Goal: Find specific page/section: Find specific page/section

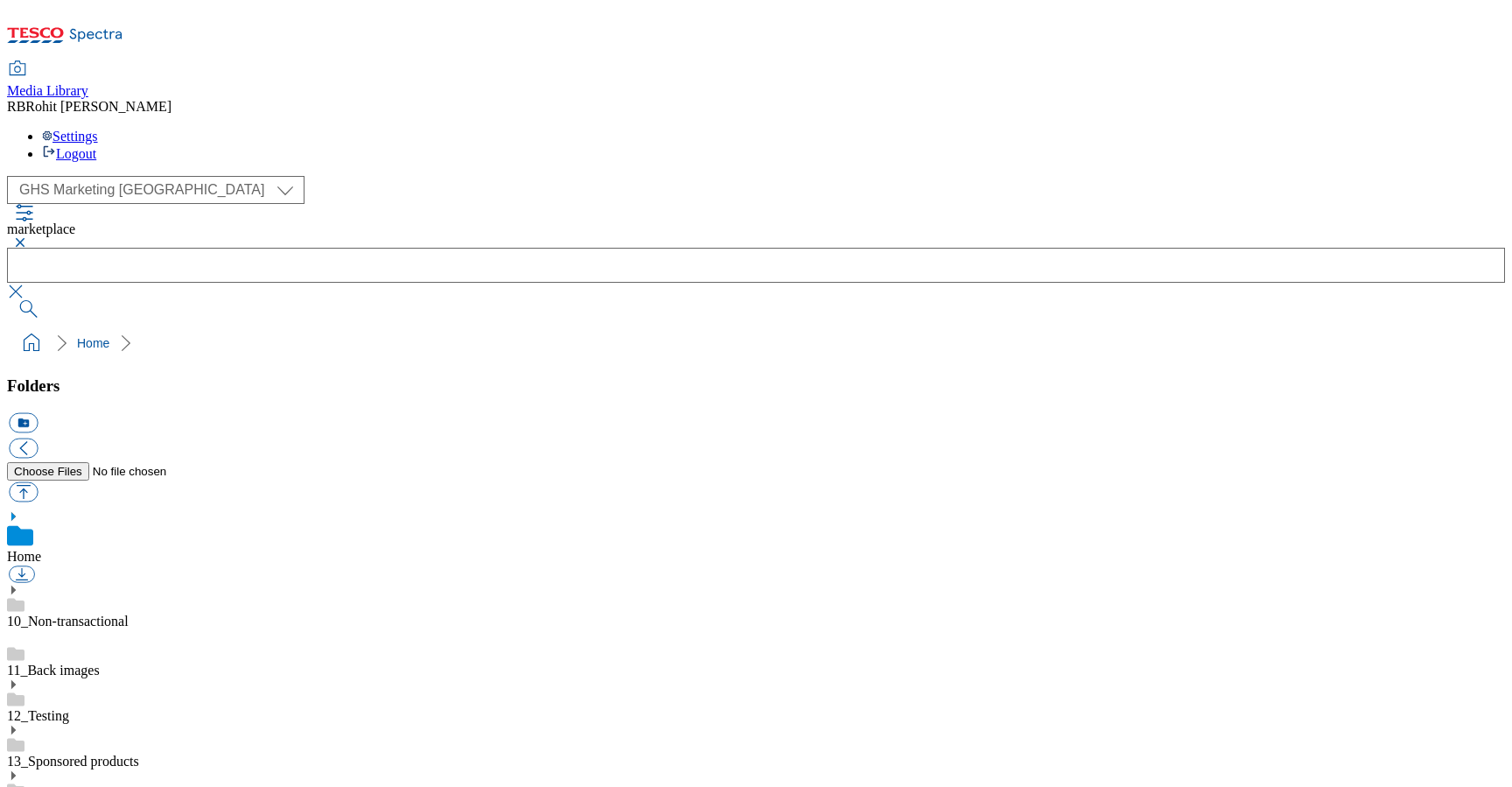
select select "flare-ghs-mktg"
click at [100, 662] on link "11_Back images" at bounding box center [53, 669] width 93 height 15
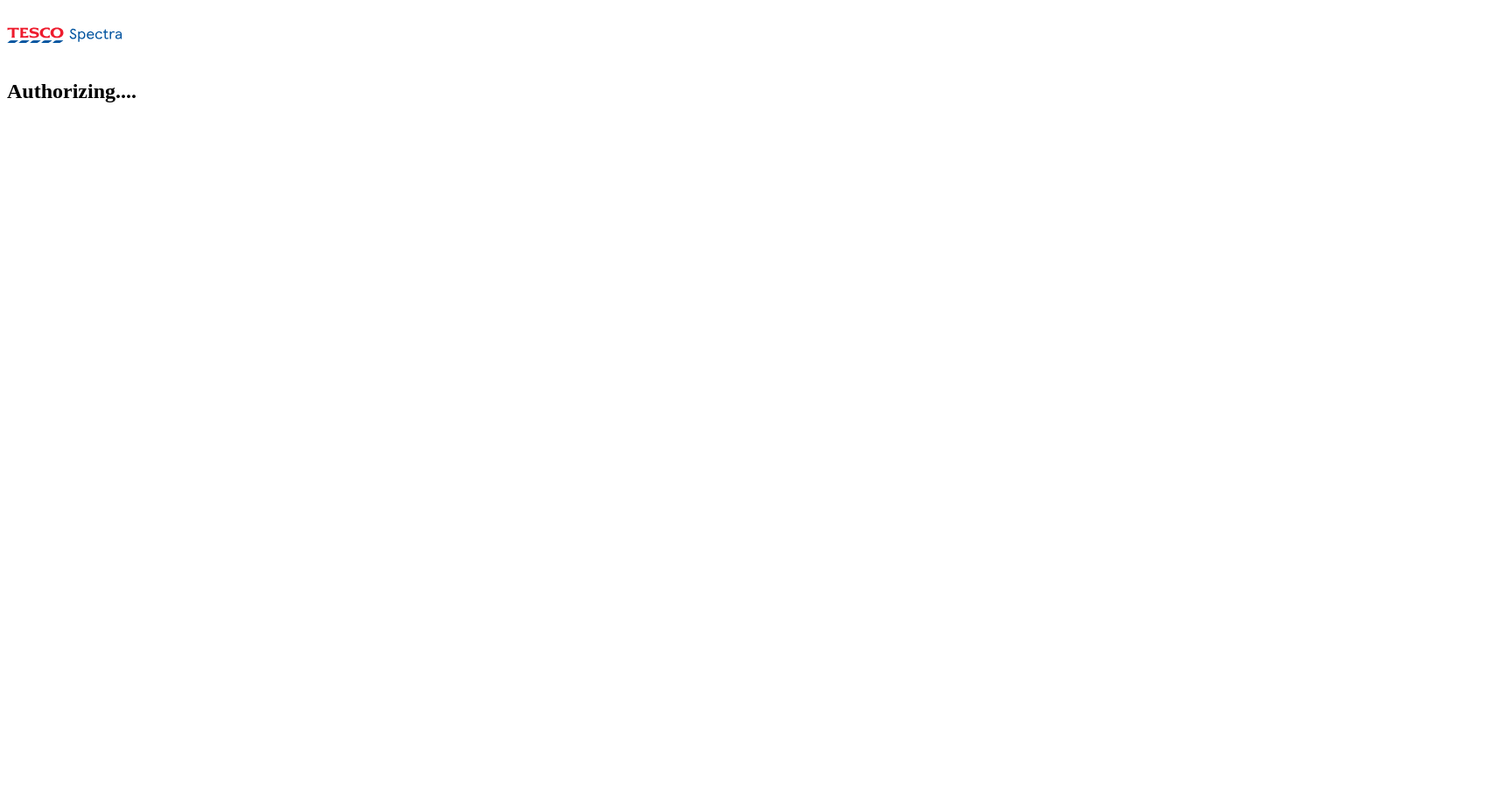
select select "flare-ghs-mktg"
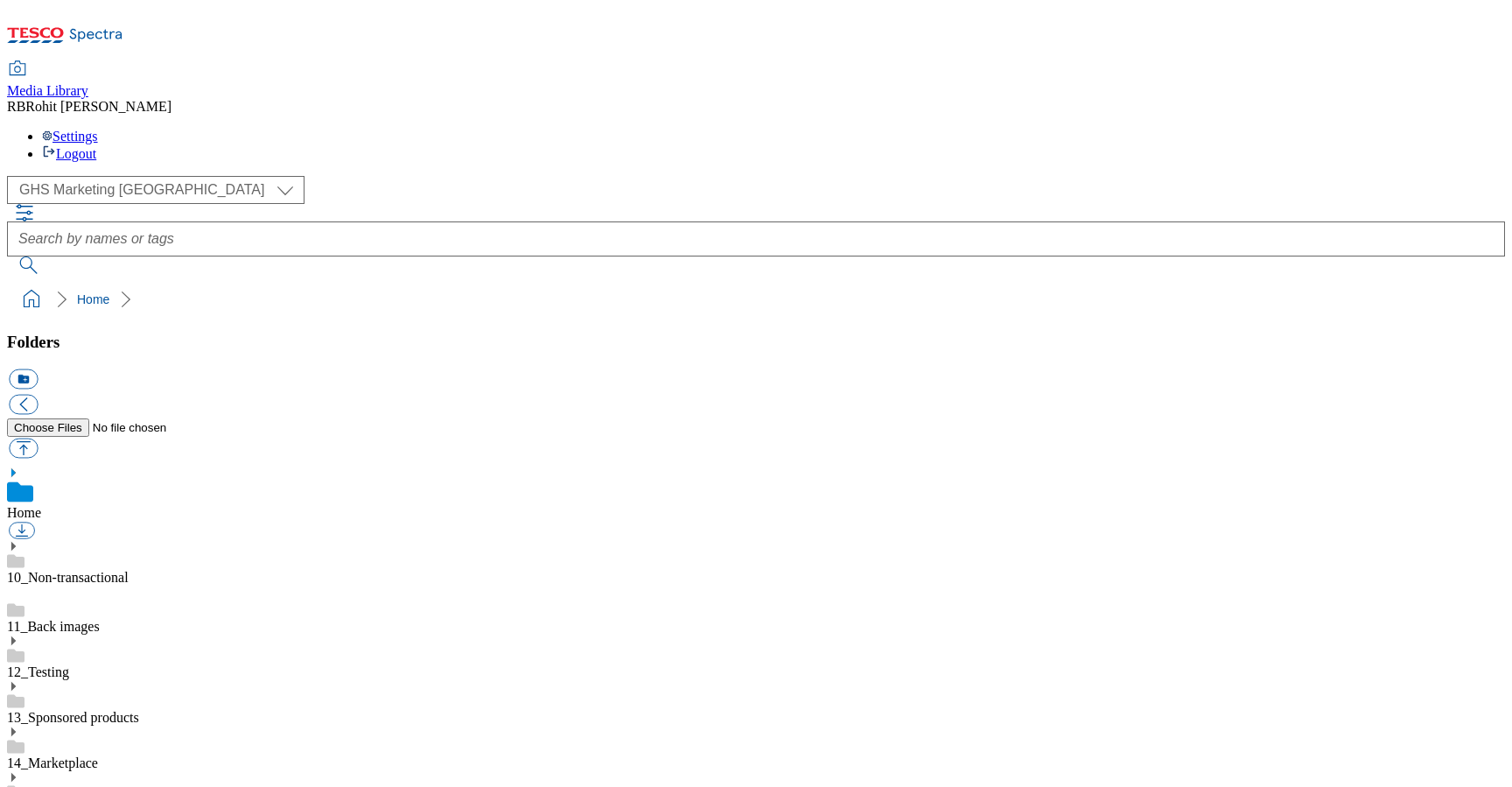
scroll to position [3, 0]
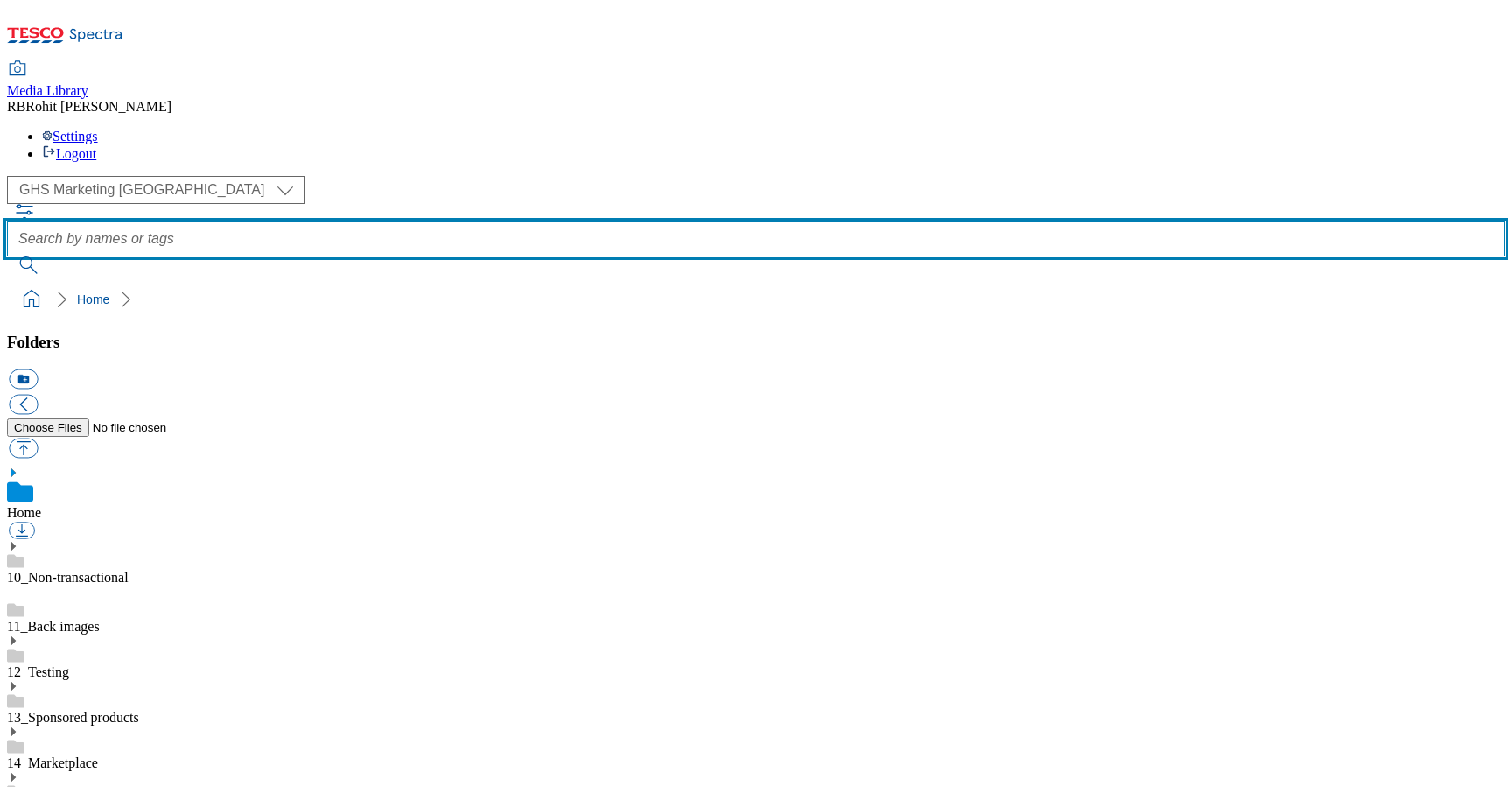
click at [551, 222] on input "text" at bounding box center [756, 239] width 1498 height 35
type input "frozen"
click at [7, 257] on button "submit" at bounding box center [29, 265] width 45 height 17
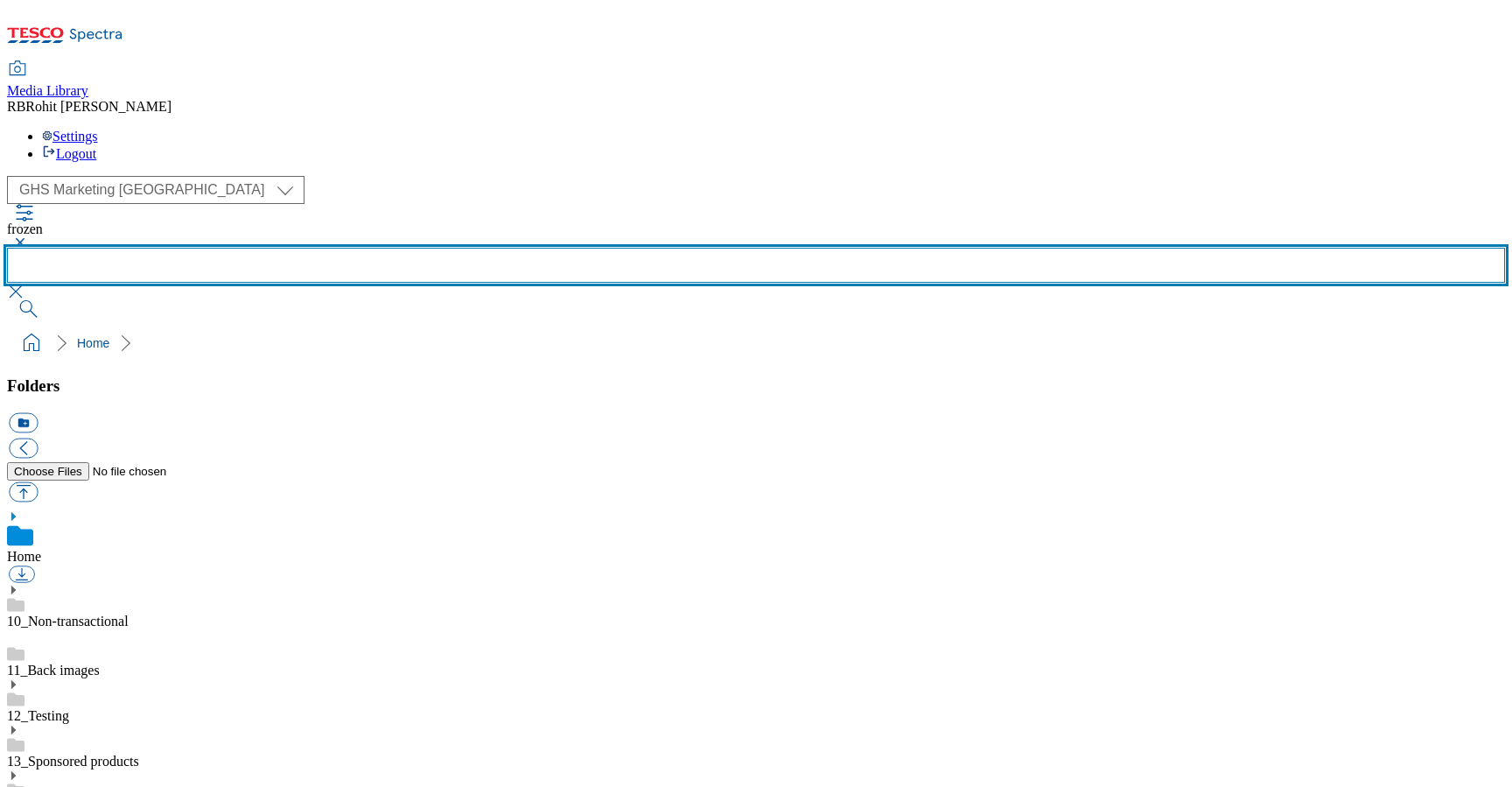
scroll to position [984, 0]
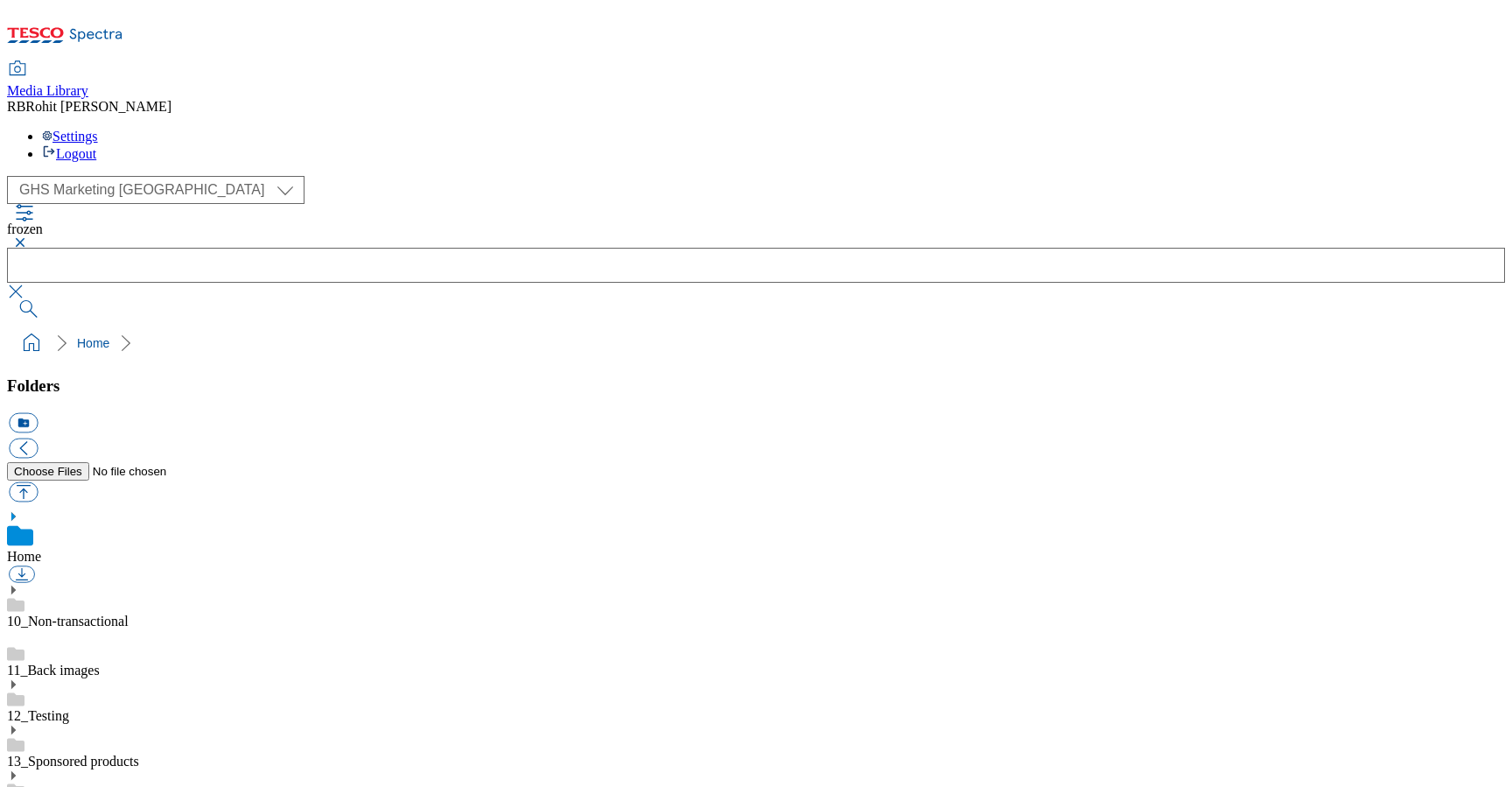
click at [28, 237] on button "button" at bounding box center [17, 242] width 21 height 11
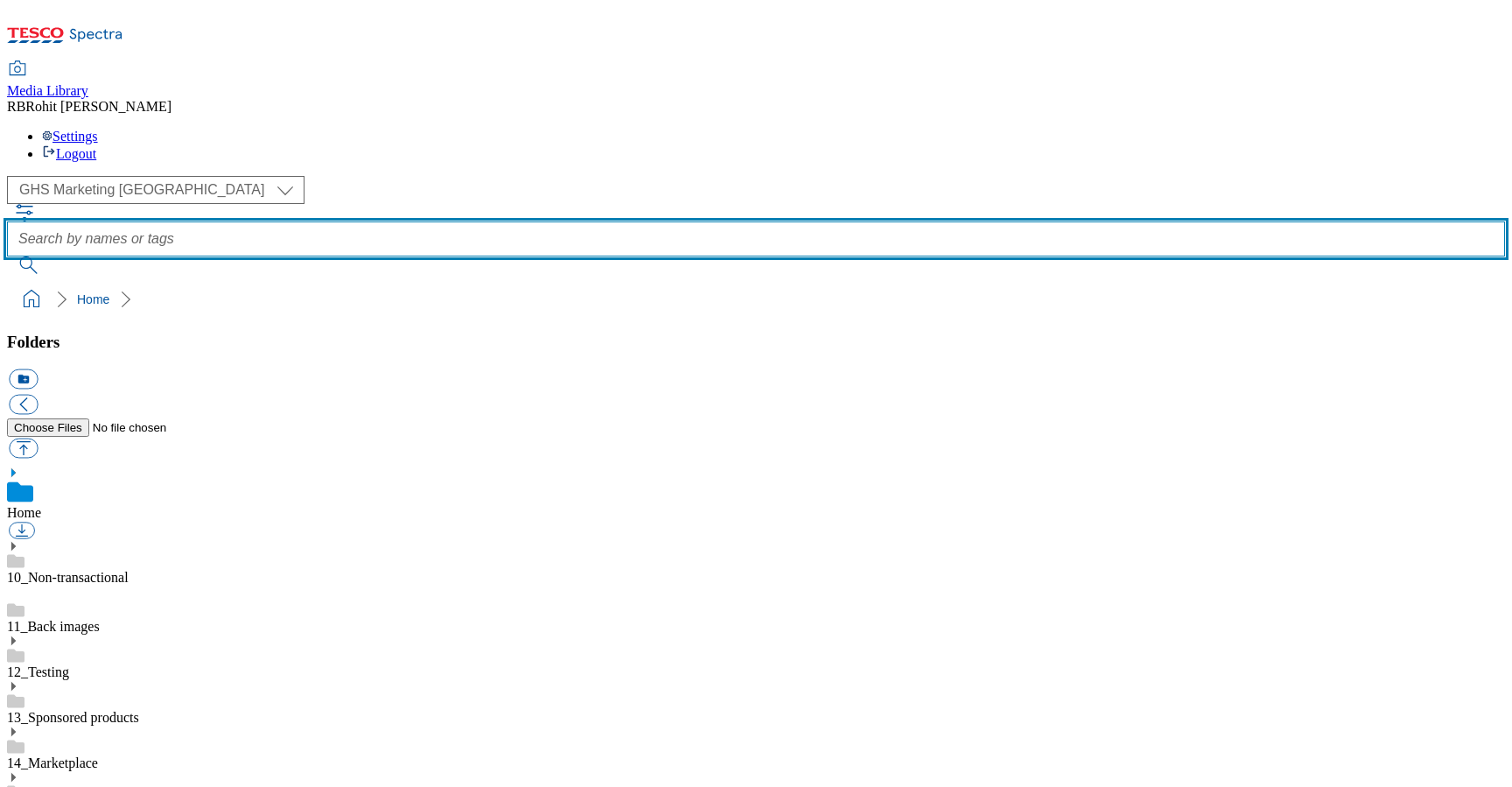
click at [576, 222] on input "text" at bounding box center [756, 239] width 1498 height 35
type input "frozenfood"
click at [7, 257] on button "submit" at bounding box center [29, 265] width 45 height 17
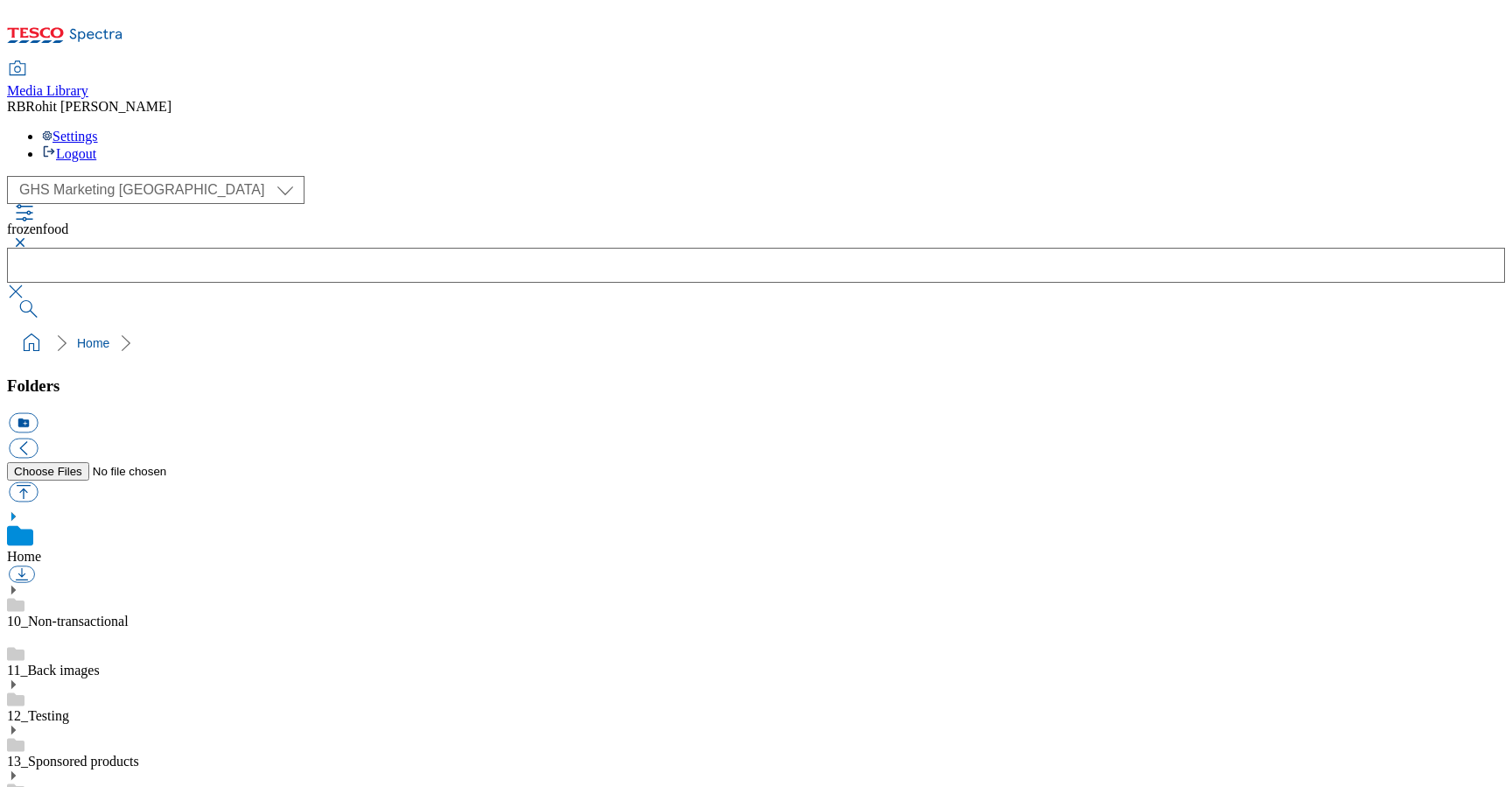
click at [28, 237] on button "button" at bounding box center [17, 242] width 21 height 11
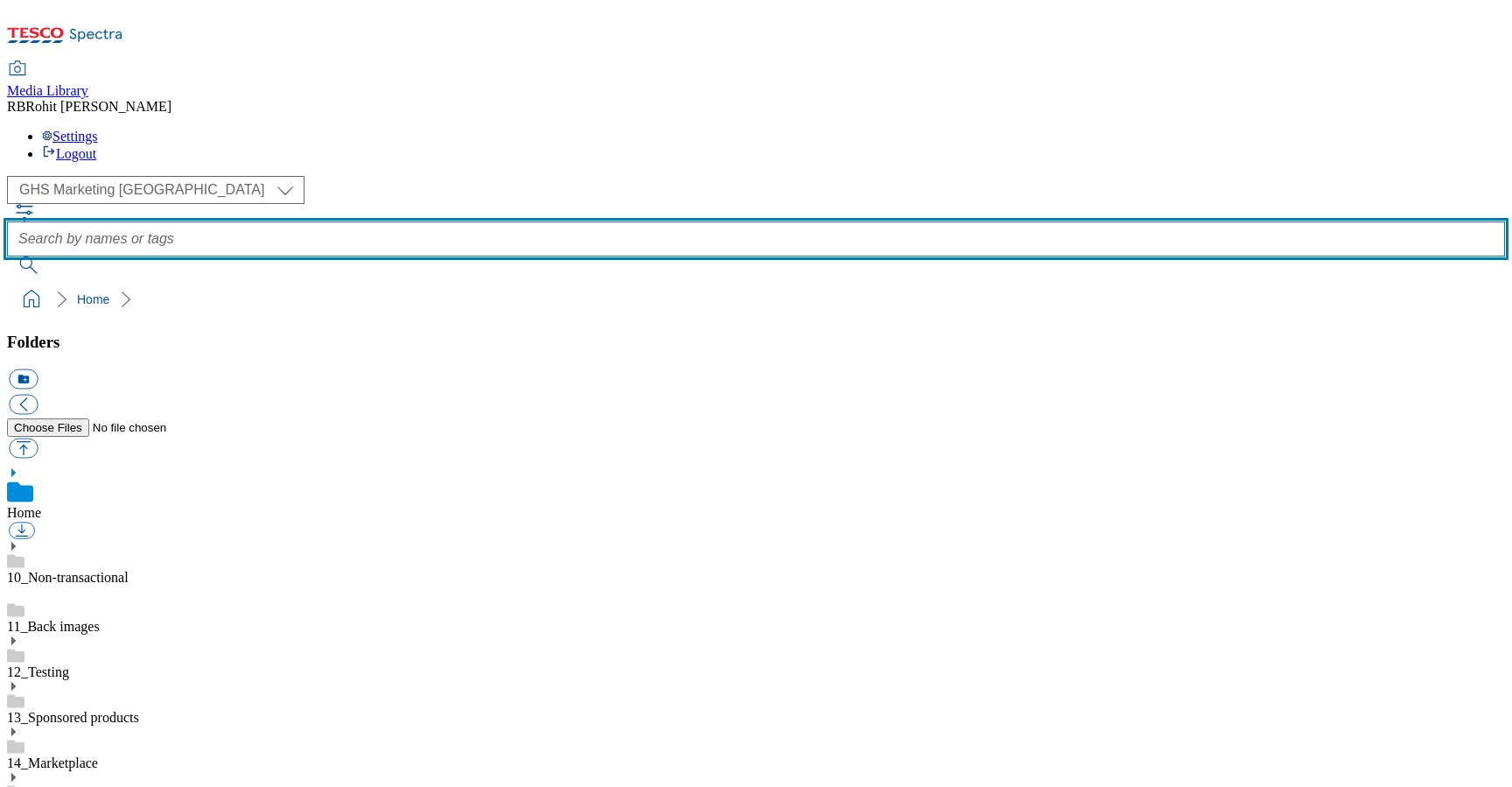
click at [606, 222] on input "text" at bounding box center [756, 239] width 1498 height 35
type input "partyfood"
click at [7, 257] on button "submit" at bounding box center [29, 265] width 45 height 17
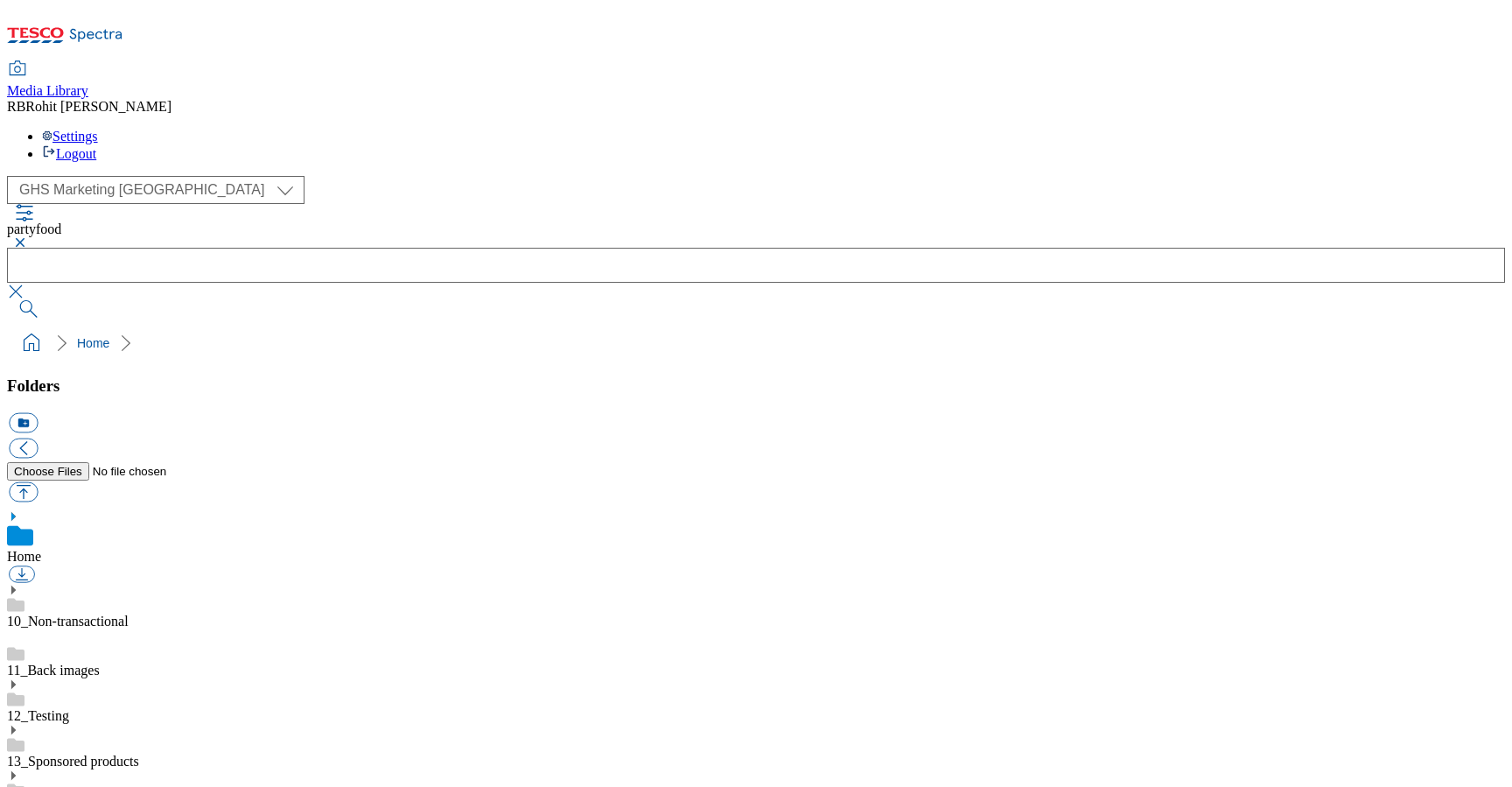
scroll to position [984, 0]
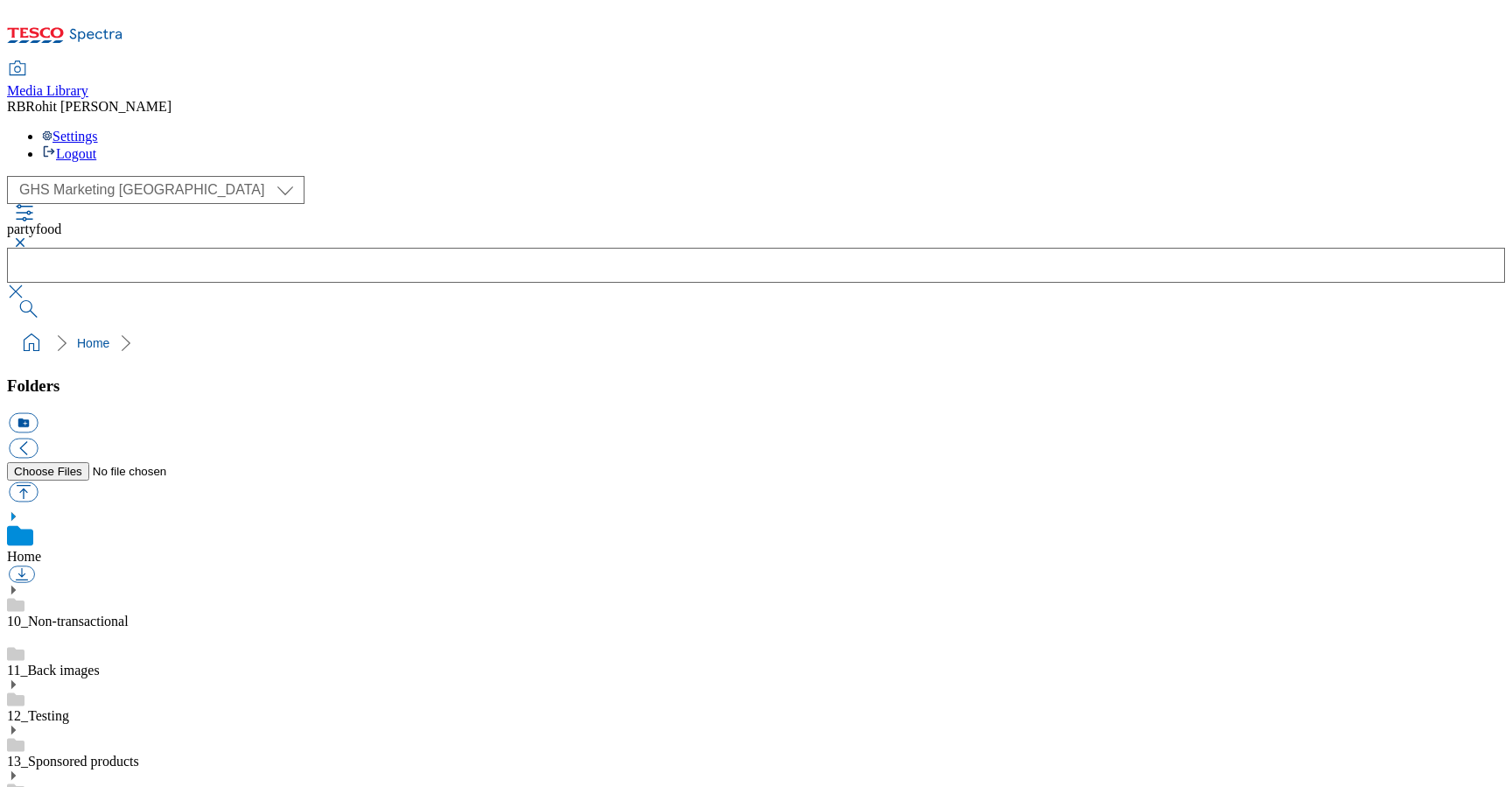
scroll to position [388, 0]
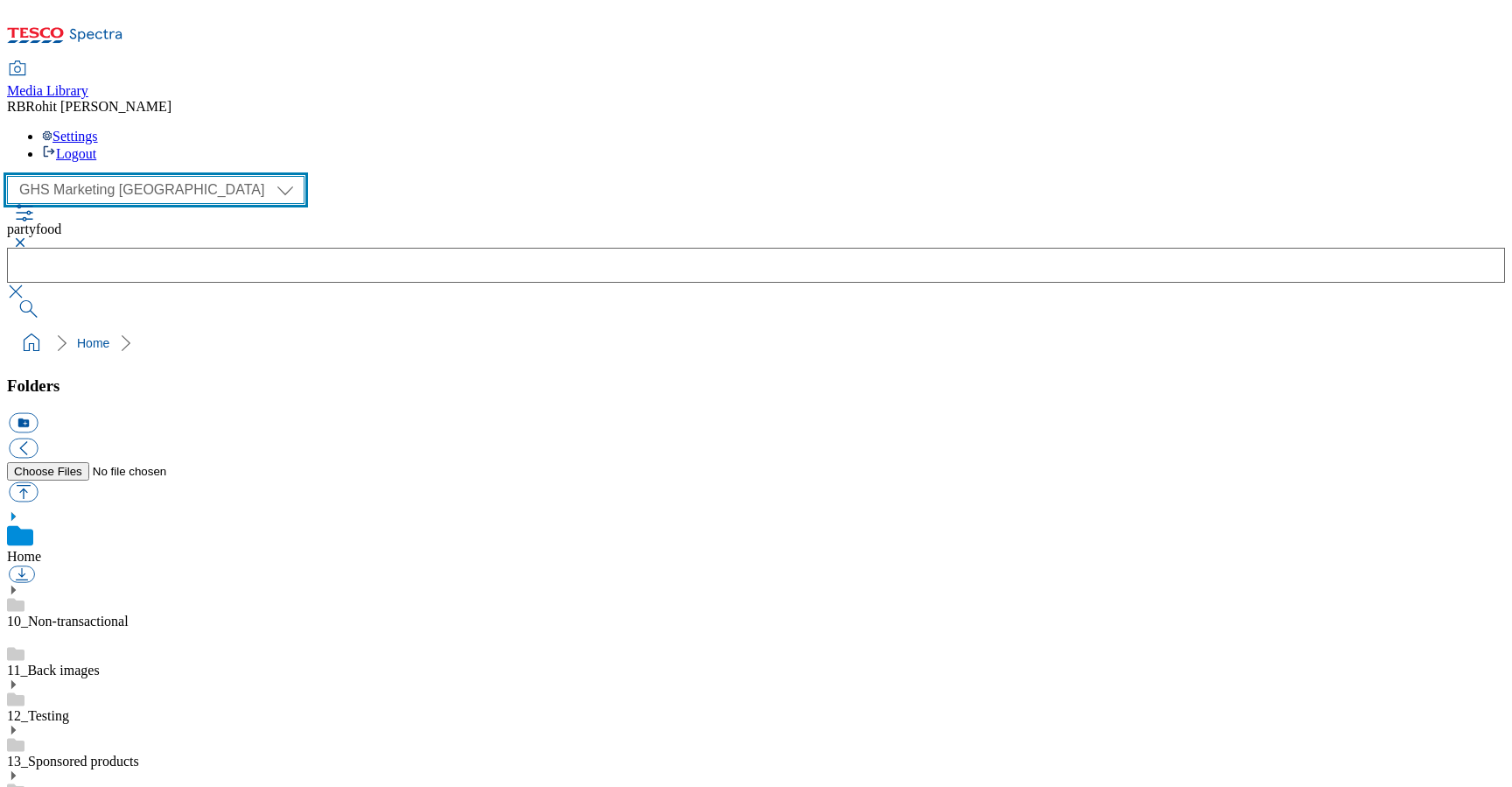
click at [101, 176] on select "Clubcard Marketing Clubcard ROI Dotcom UK GHS Marketing UK GHS ROI Realfood Tes…" at bounding box center [155, 190] width 297 height 28
select select "flare-ghs-roi"
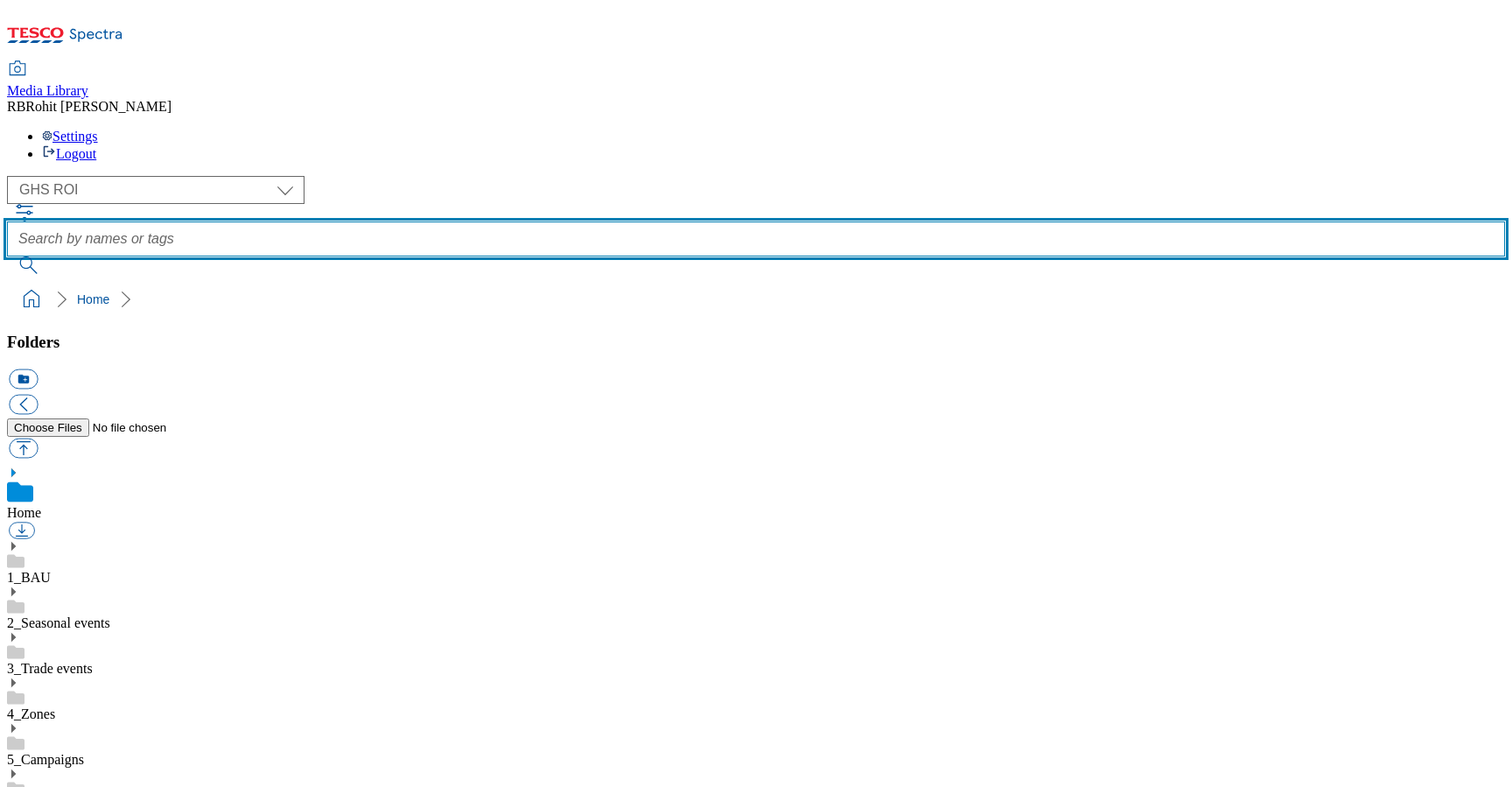
click at [572, 222] on input "text" at bounding box center [756, 239] width 1498 height 35
type input "partyfood"
click at [7, 257] on button "submit" at bounding box center [29, 265] width 45 height 17
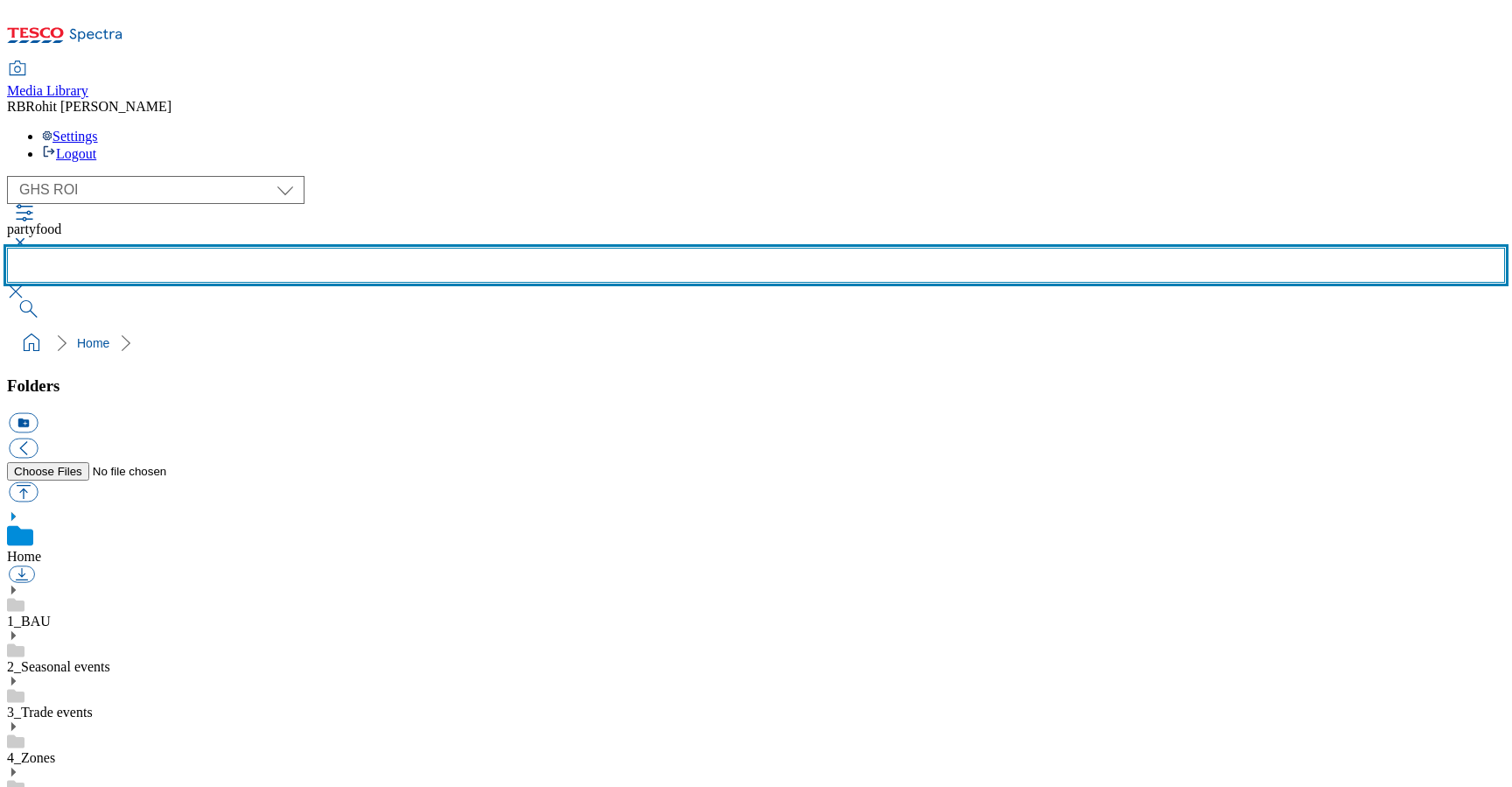
scroll to position [984, 0]
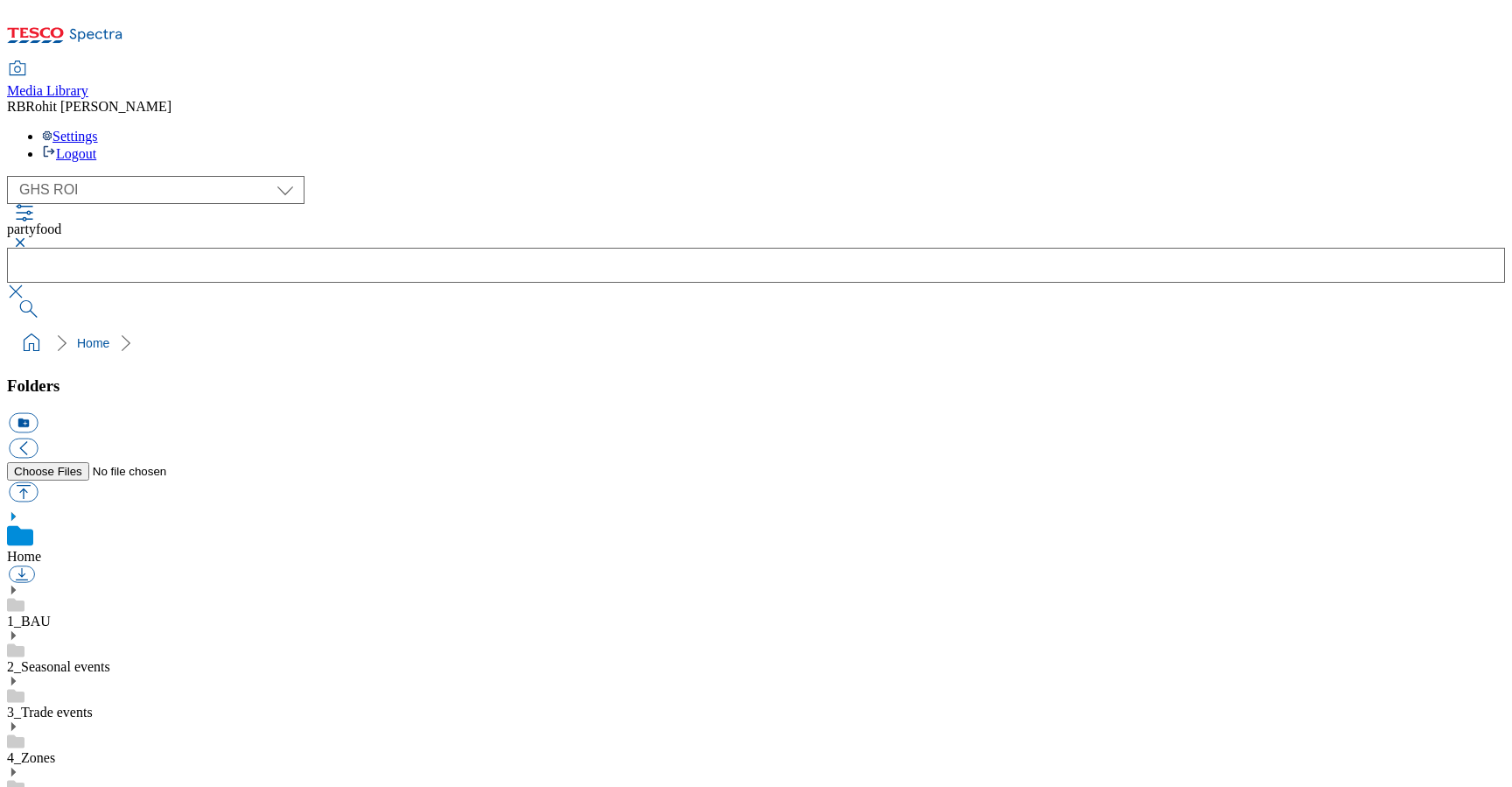
scroll to position [984, 0]
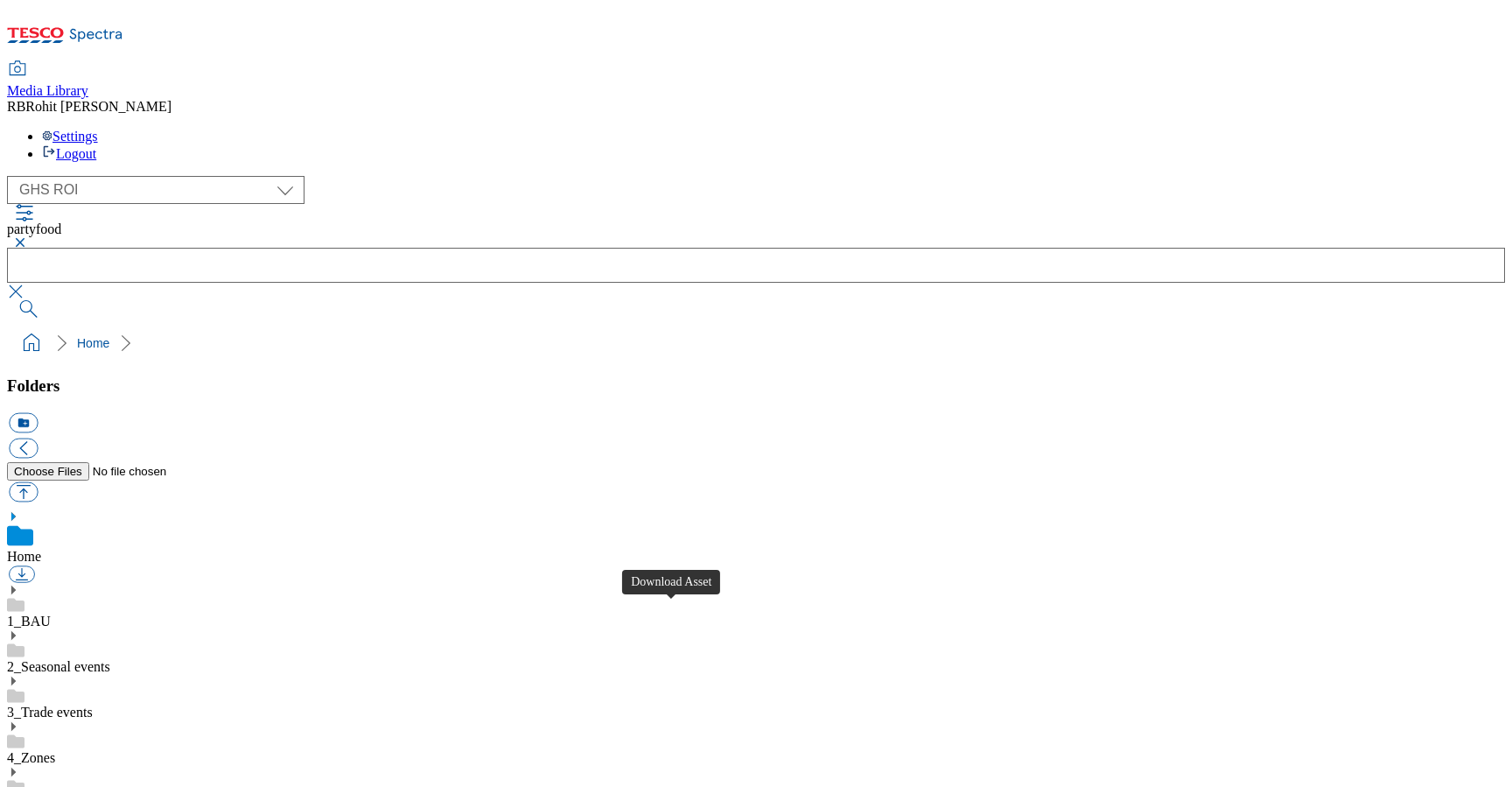
click at [28, 237] on button "button" at bounding box center [17, 242] width 21 height 11
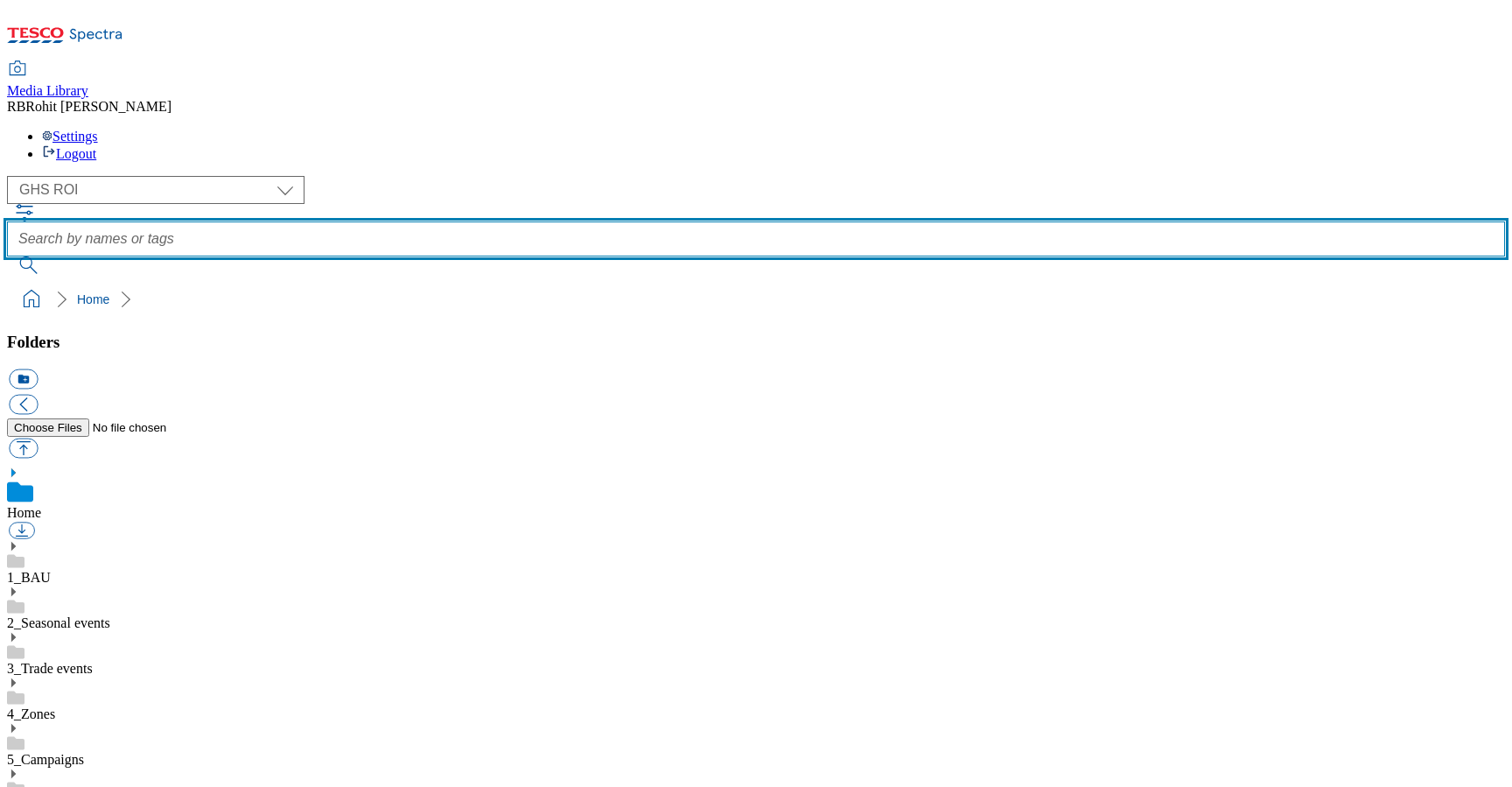
click at [596, 222] on input "text" at bounding box center [756, 239] width 1498 height 35
type input "decor"
click at [7, 257] on button "submit" at bounding box center [29, 265] width 45 height 17
